Goal: Task Accomplishment & Management: Manage account settings

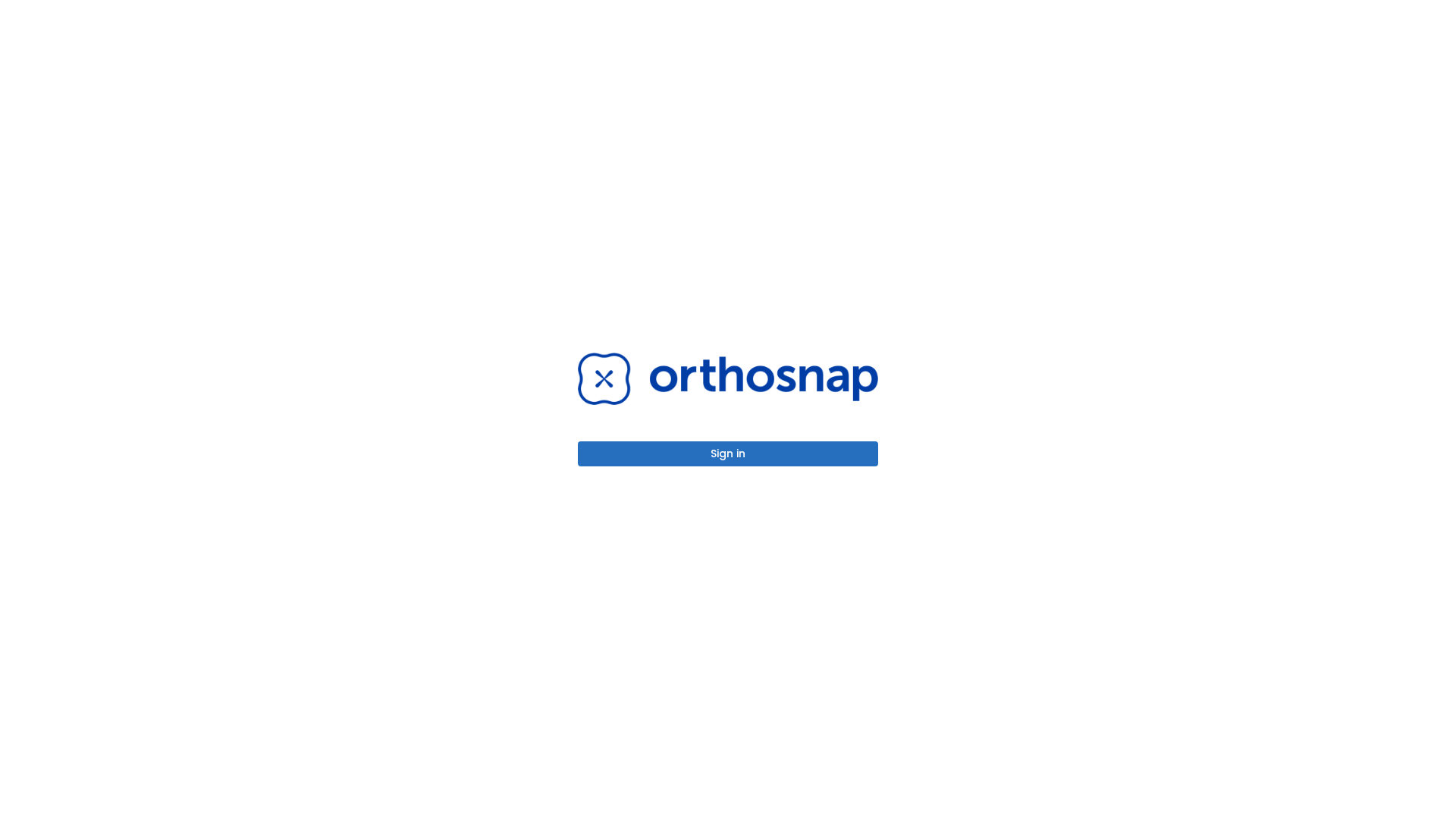
click at [728, 453] on button "Sign in" at bounding box center [728, 453] width 300 height 25
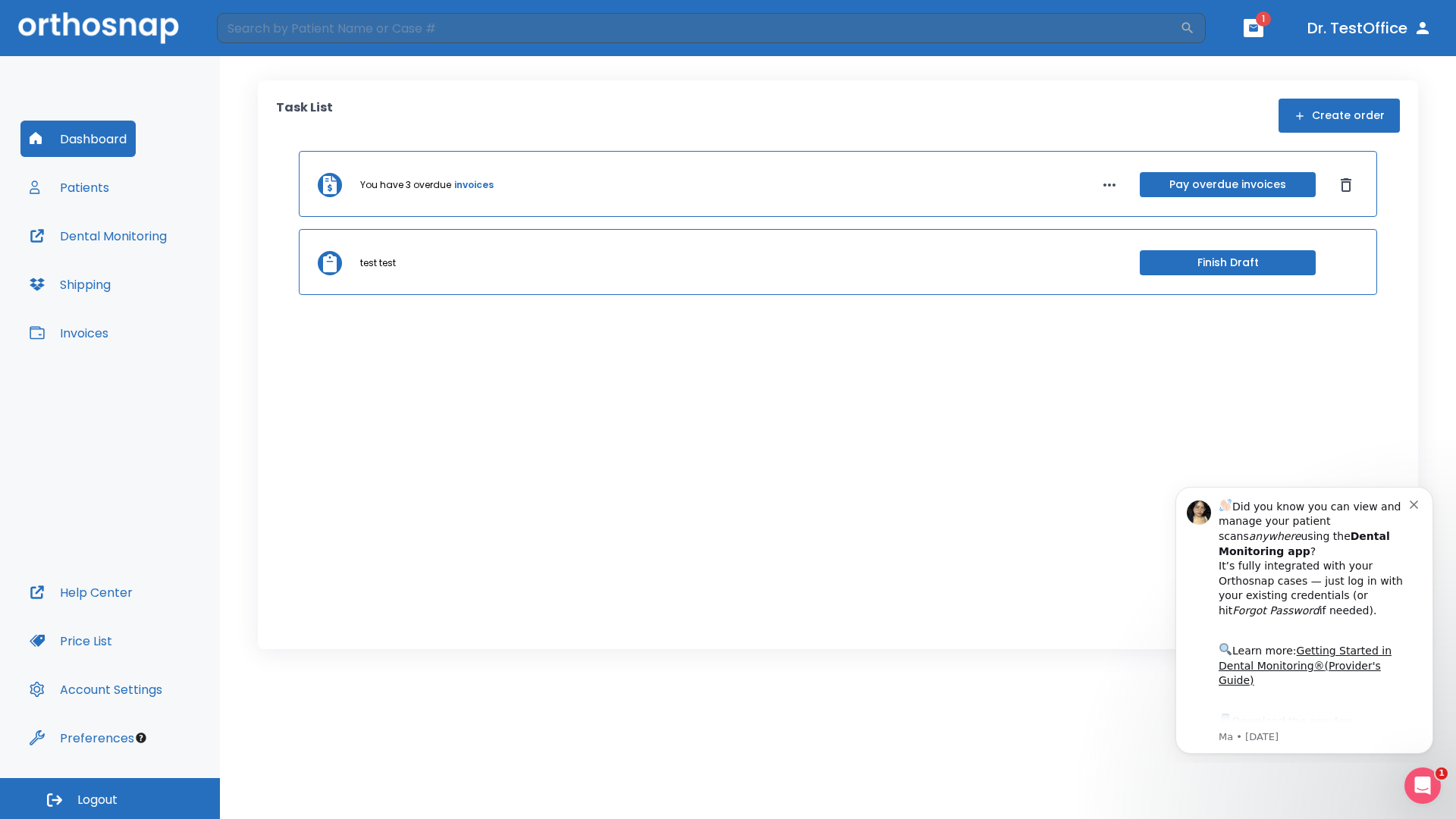
click at [110, 798] on span "Logout" at bounding box center [97, 799] width 40 height 16
